Goal: Book appointment/travel/reservation

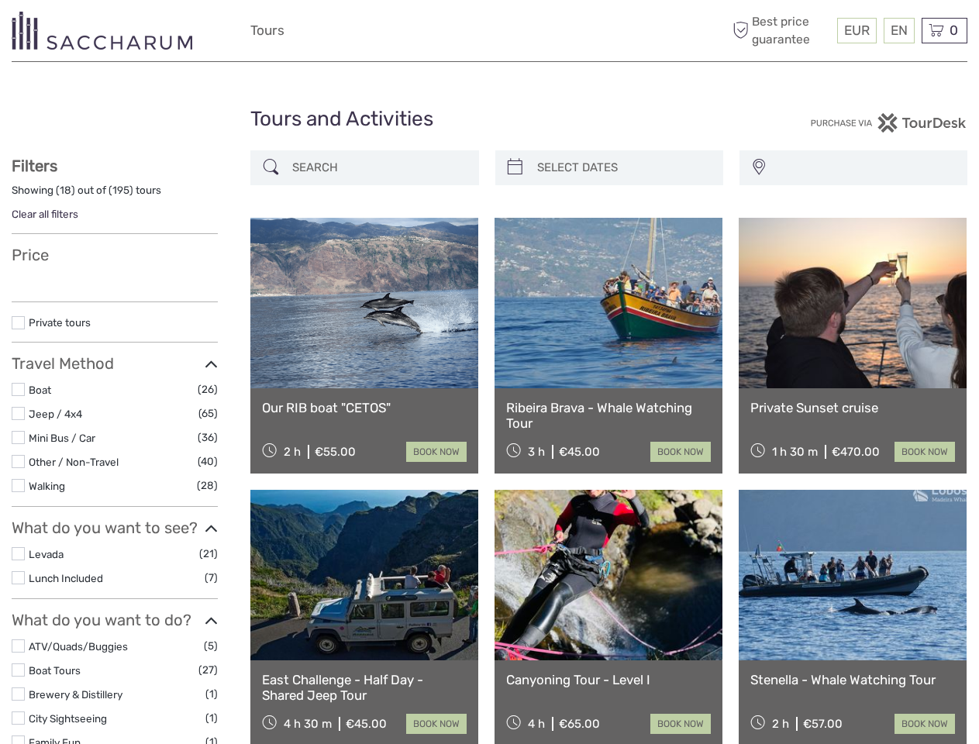
select select
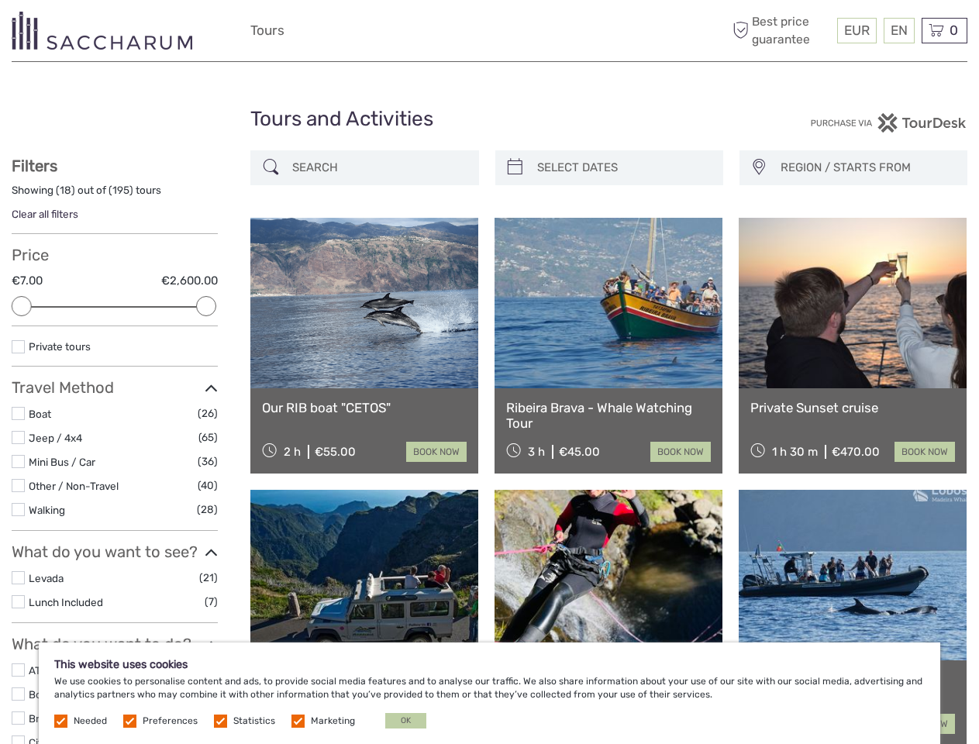
click at [489, 31] on div "EUR EUR $ £ EN English Español Deutsch Tours More Best price guarantee" at bounding box center [489, 31] width 478 height 38
click at [855, 30] on span "EUR" at bounding box center [857, 29] width 26 height 15
click at [898, 30] on div "EN English Español Deutsch" at bounding box center [898, 31] width 31 height 26
click at [944, 30] on div "0 Items Total €0,00 Checkout The shopping cart is empty." at bounding box center [944, 31] width 46 height 26
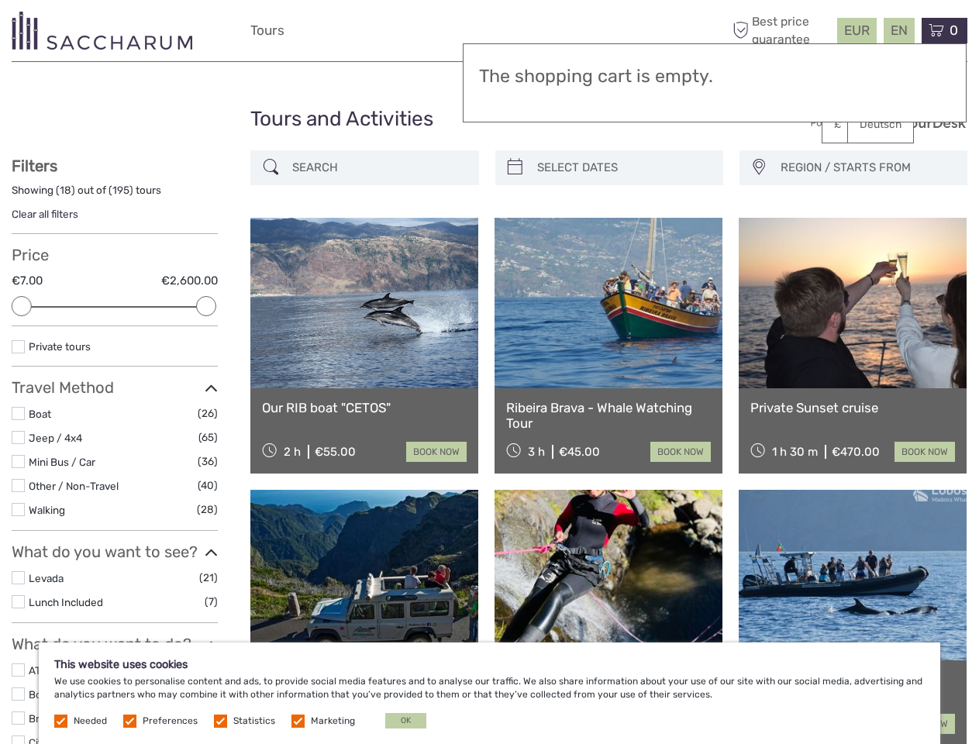
click at [22, 306] on div at bounding box center [22, 306] width 20 height 20
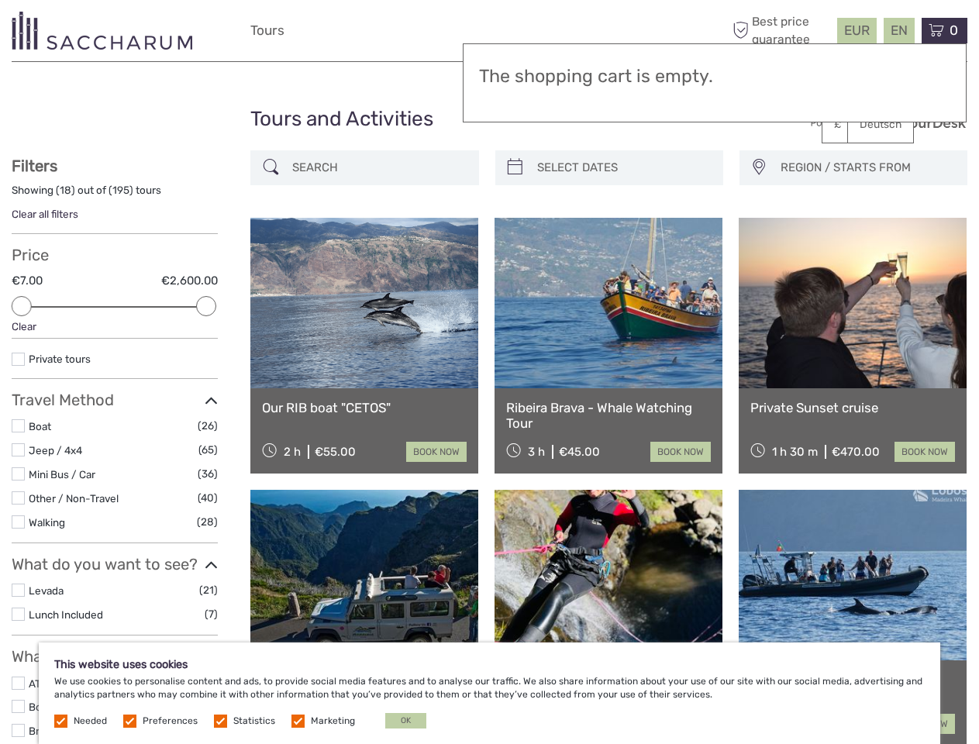
click at [206, 350] on div "Private tours" at bounding box center [115, 364] width 206 height 29
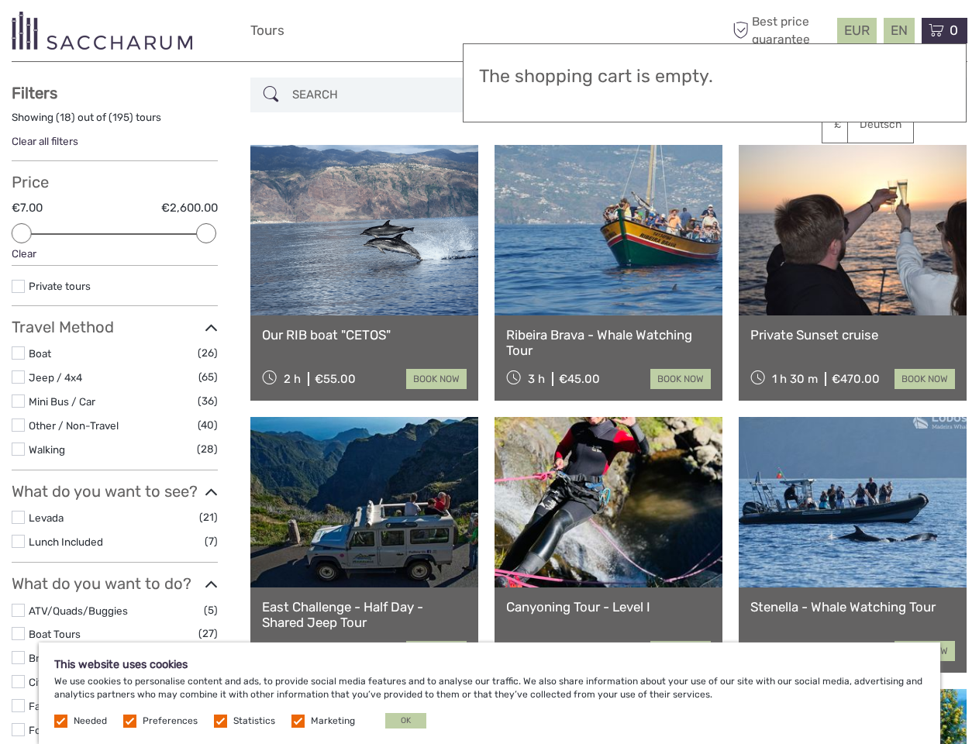
click at [515, 167] on link at bounding box center [608, 230] width 228 height 170
click at [622, 167] on link at bounding box center [608, 230] width 228 height 170
click at [758, 167] on link at bounding box center [852, 230] width 228 height 170
click at [866, 167] on link at bounding box center [852, 230] width 228 height 170
